Goal: Book appointment/travel/reservation

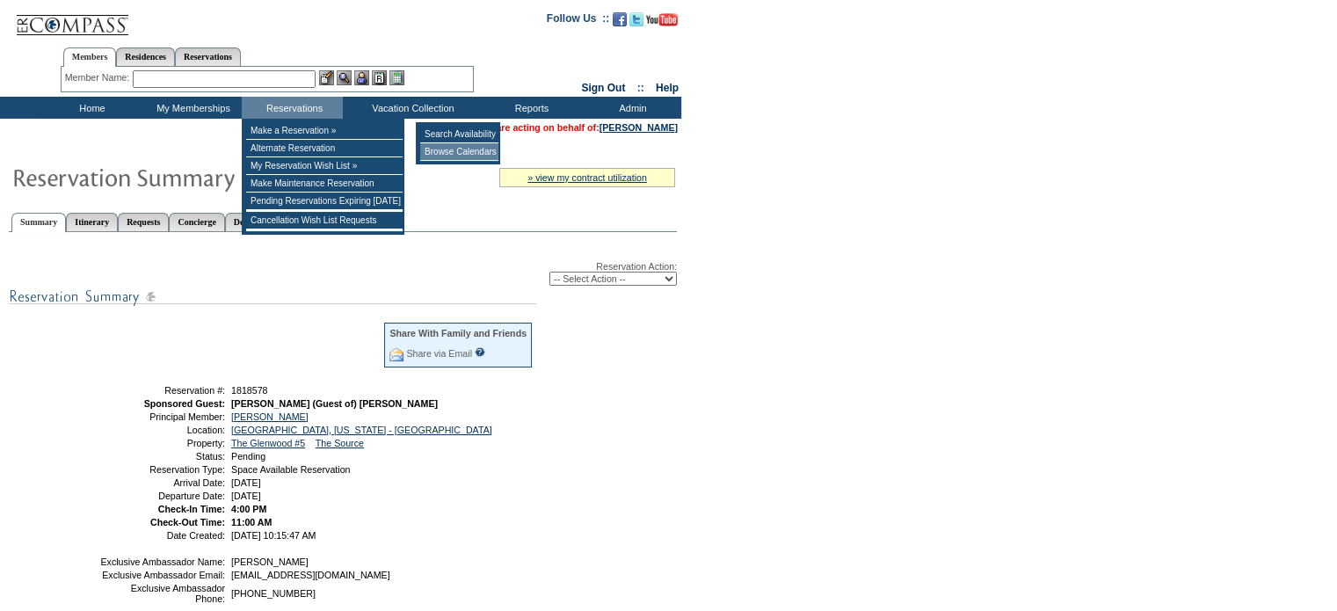
click at [444, 147] on td "Browse Calendars" at bounding box center [459, 152] width 78 height 18
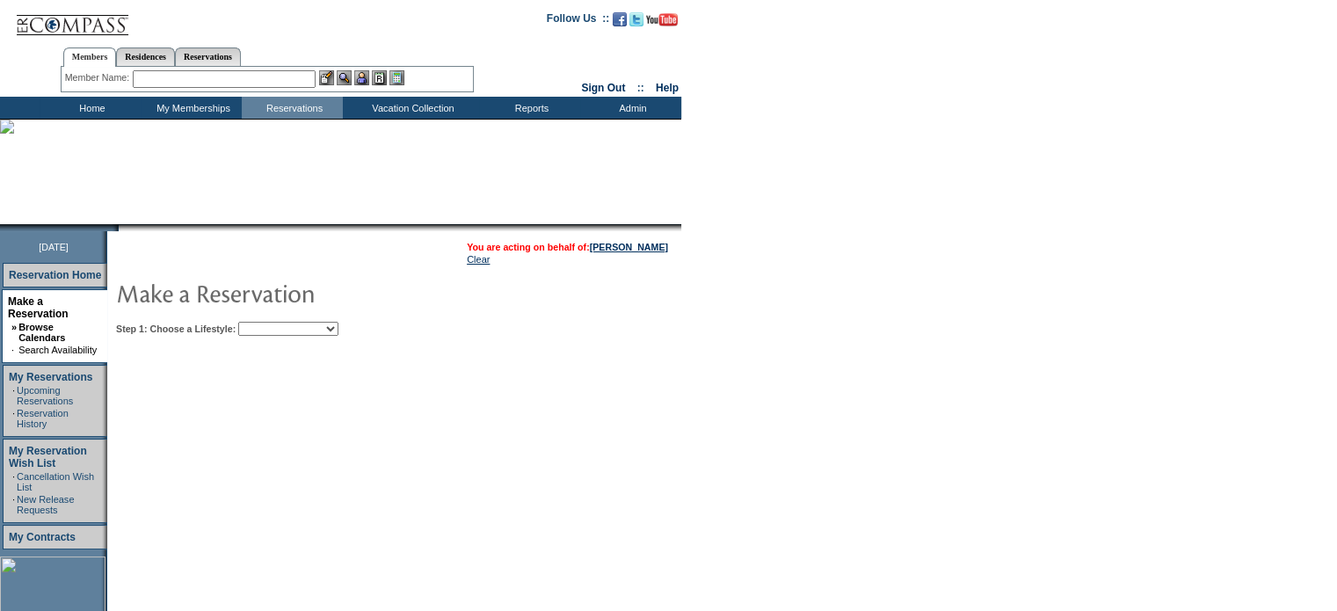
click at [338, 330] on select "My Favorites Beach Leisure Metropolitan Mountain OIAL for Adventure OIAL for Co…" at bounding box center [288, 329] width 100 height 14
select select "Mountain"
click at [268, 322] on select "My Favorites Beach Leisure Metropolitan Mountain OIAL for Adventure OIAL for Co…" at bounding box center [288, 329] width 100 height 14
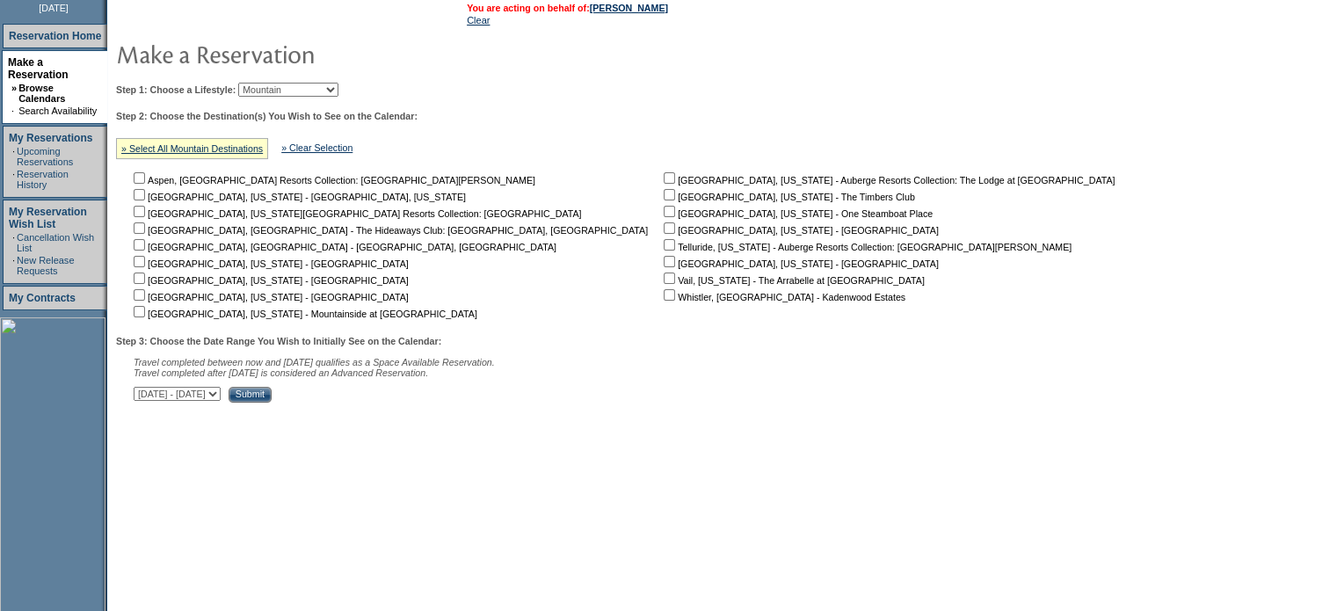
scroll to position [264, 0]
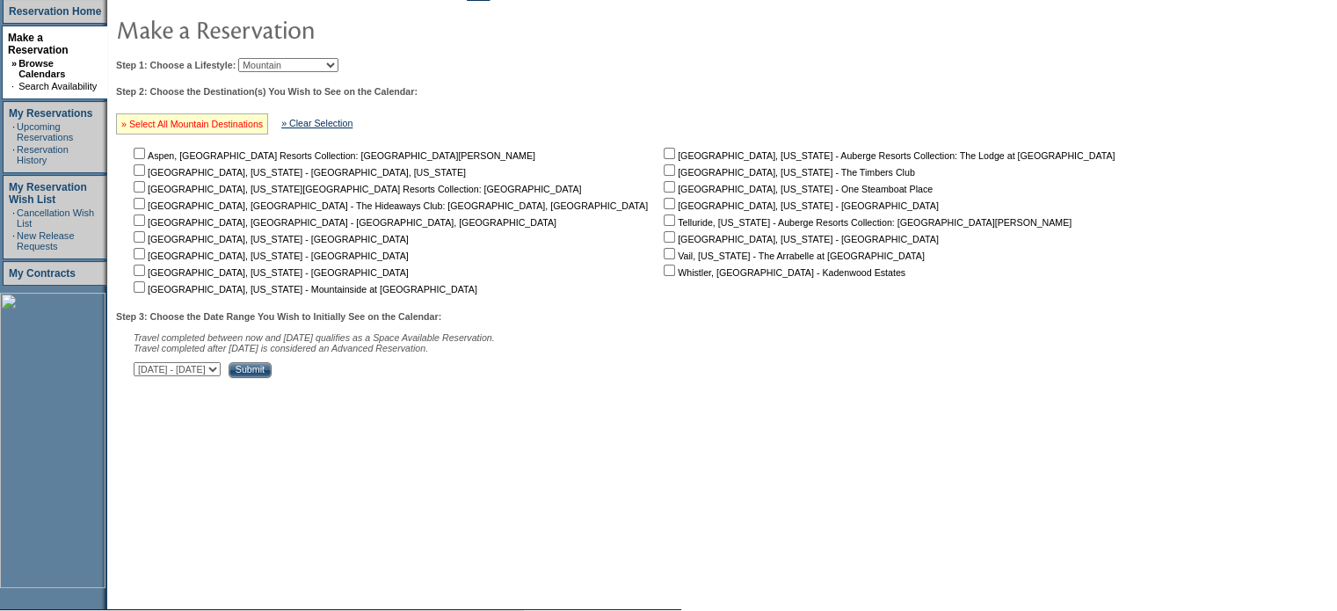
click at [172, 125] on link "» Select All Mountain Destinations" at bounding box center [191, 124] width 141 height 11
checkbox input "true"
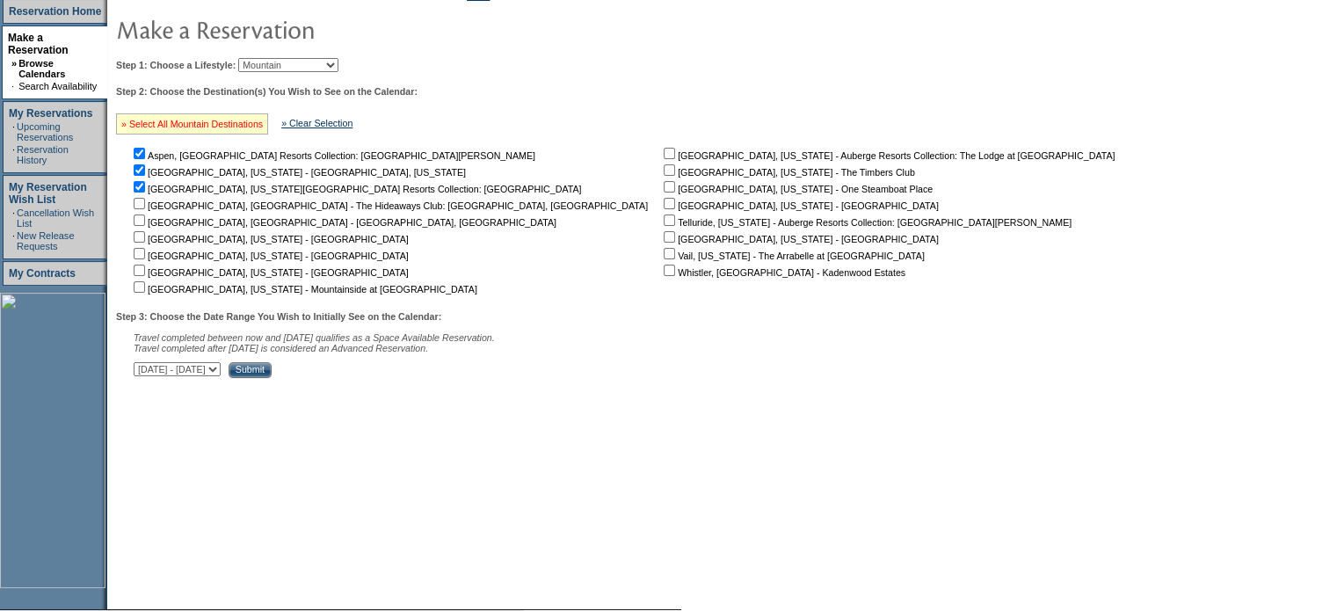
checkbox input "true"
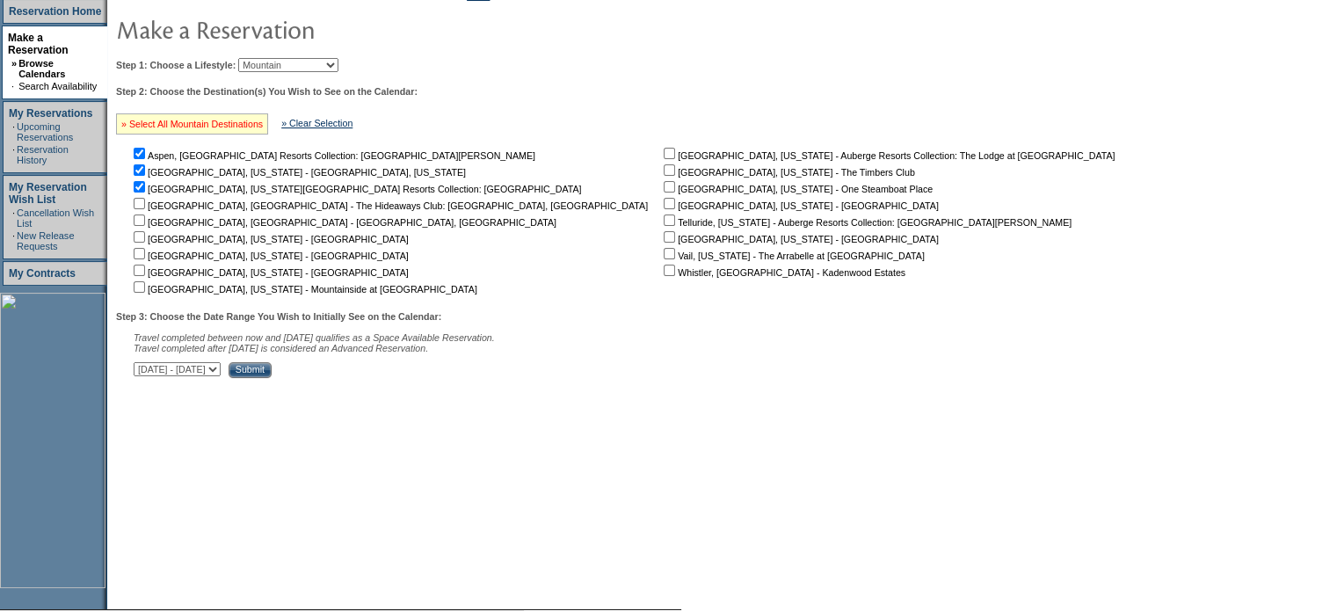
checkbox input "true"
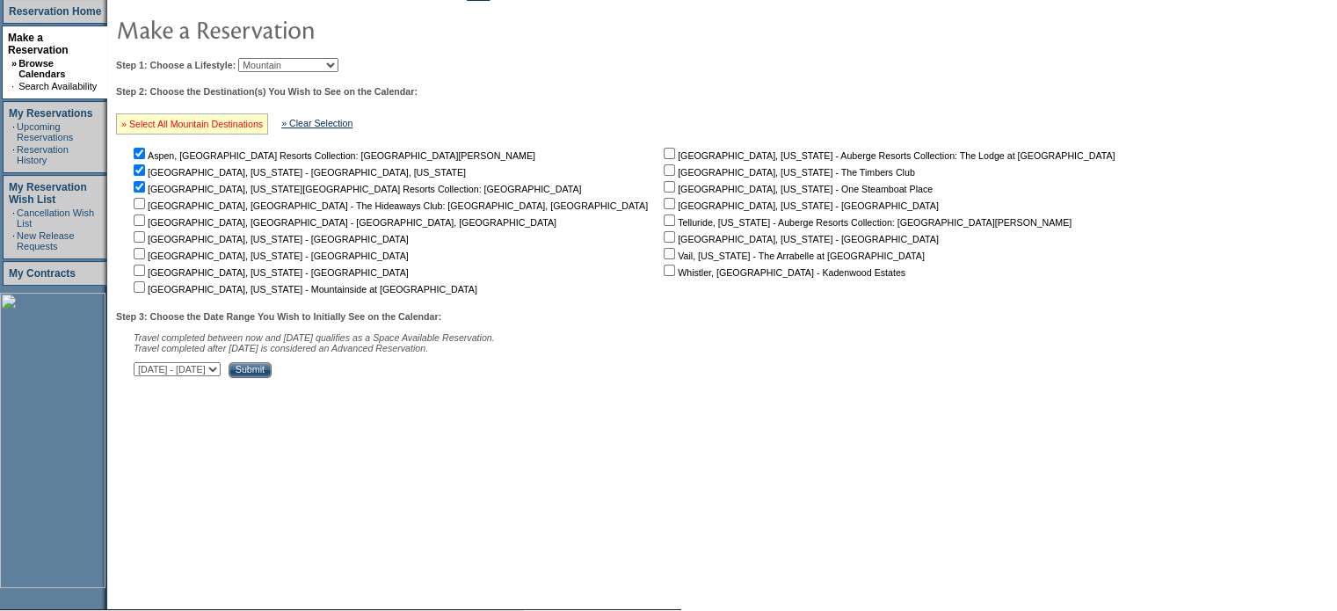
checkbox input "true"
click at [272, 372] on input "Submit" at bounding box center [249, 370] width 43 height 16
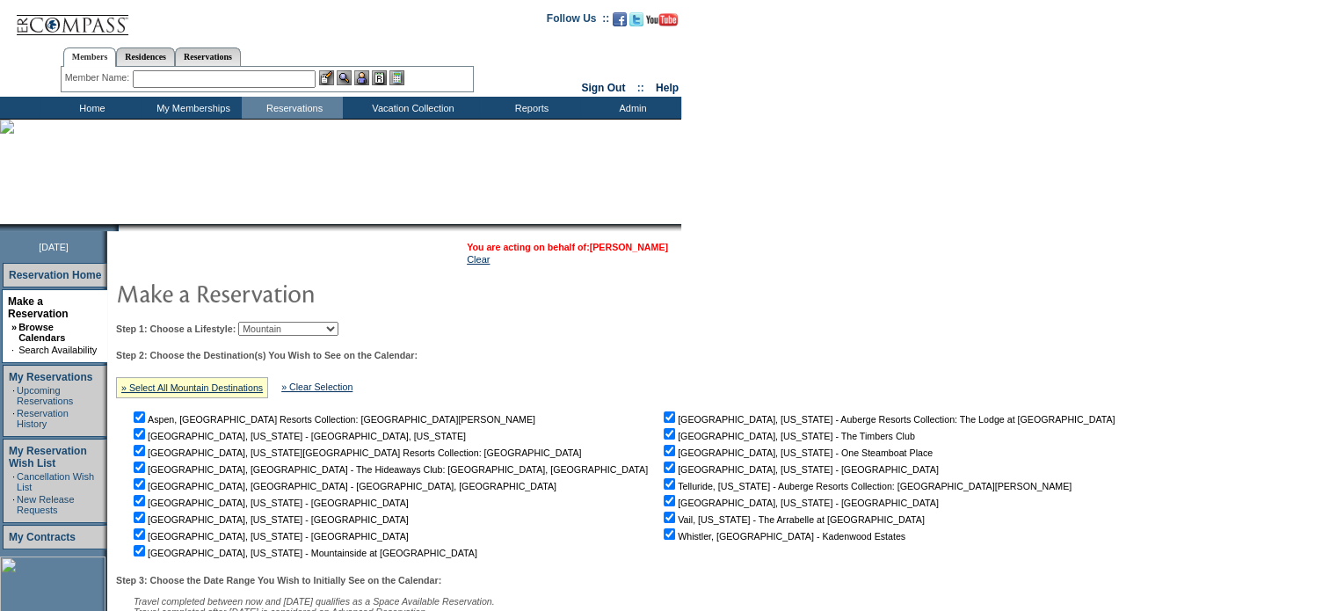
click at [628, 247] on link "[PERSON_NAME]" at bounding box center [629, 247] width 78 height 11
